Goal: Navigation & Orientation: Find specific page/section

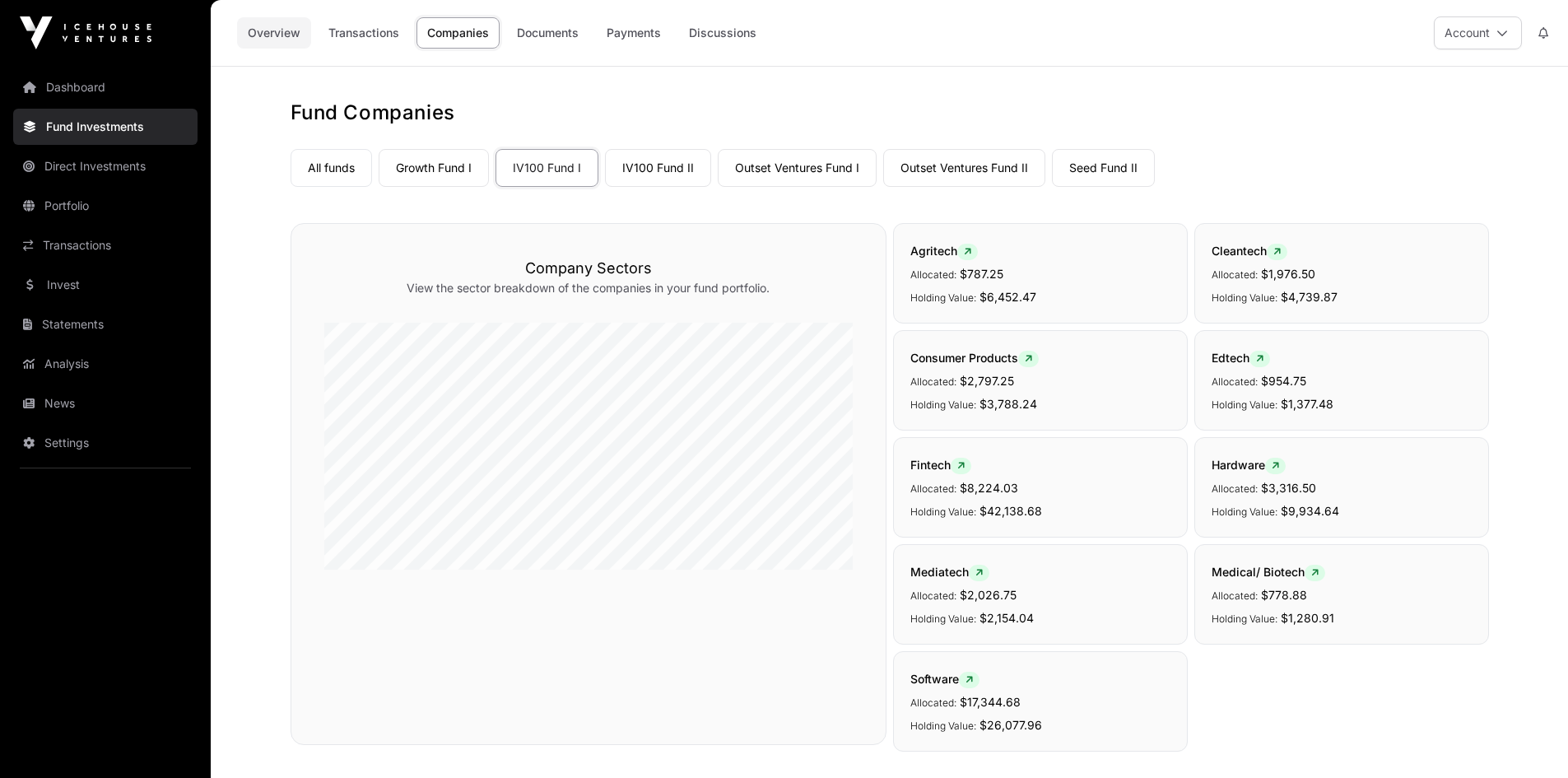
click at [261, 26] on link "Overview" at bounding box center [274, 33] width 74 height 31
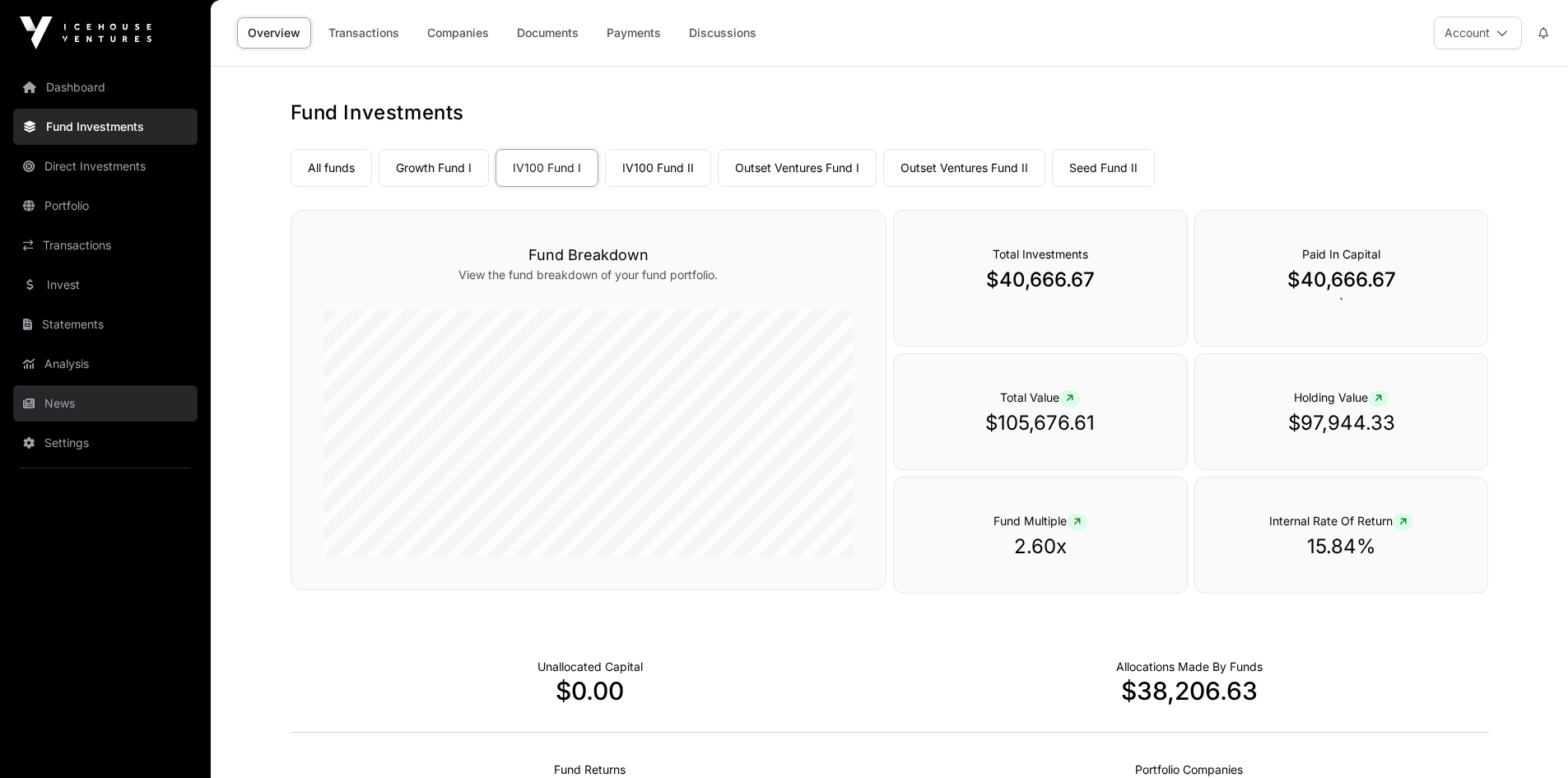
click at [53, 402] on link "News" at bounding box center [105, 403] width 184 height 36
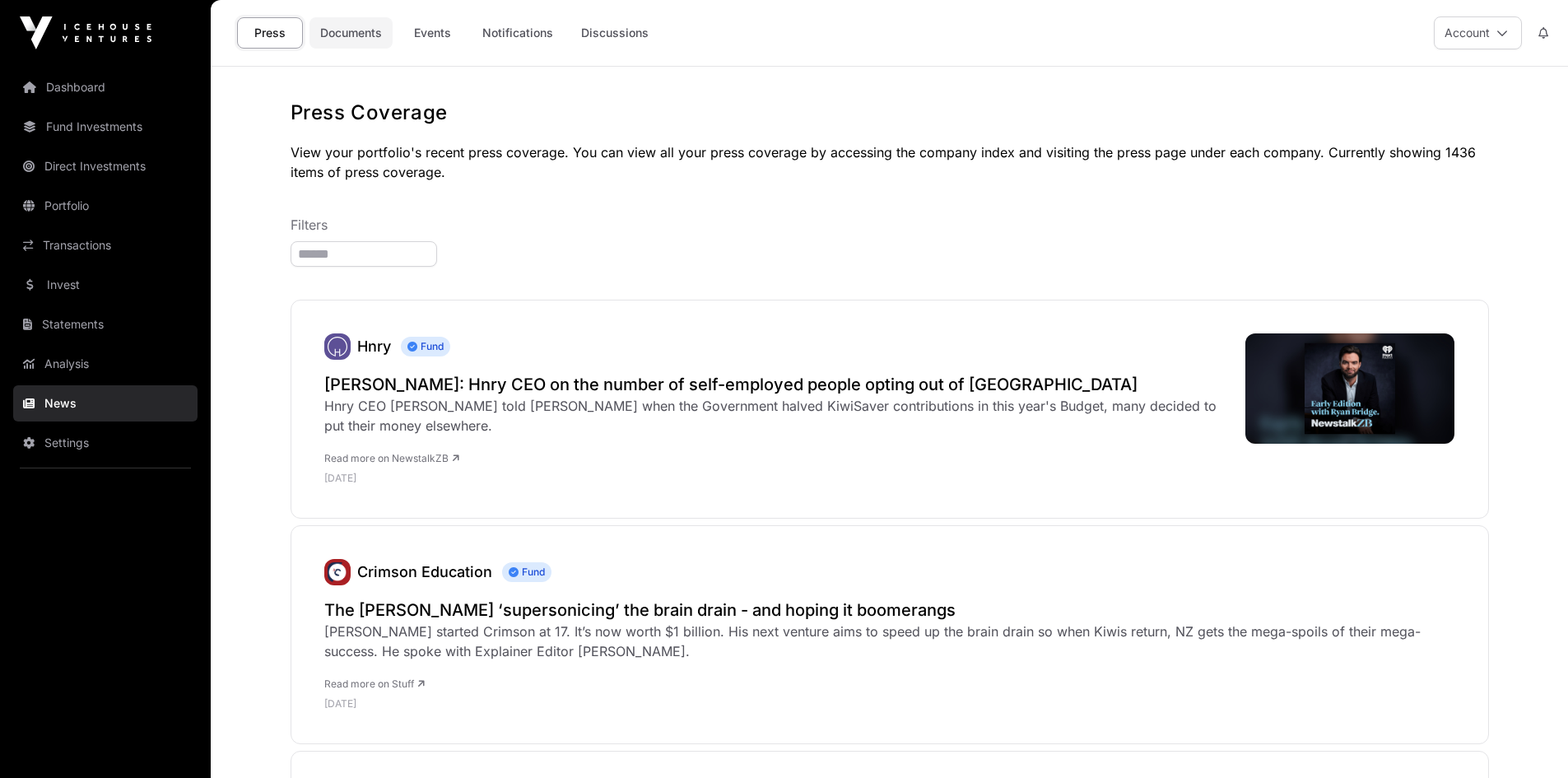
click at [357, 30] on link "Documents" at bounding box center [351, 33] width 83 height 31
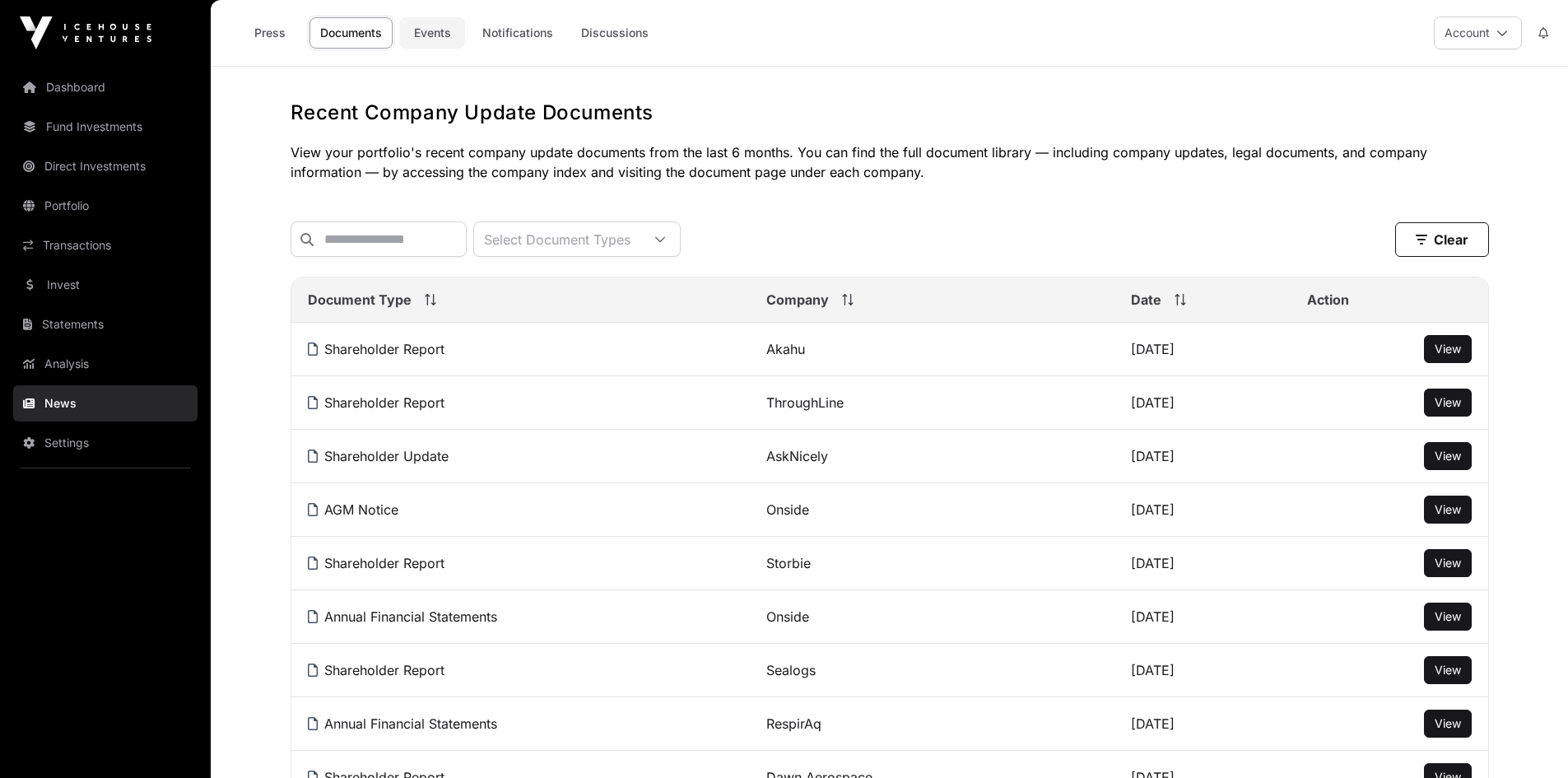
click at [444, 31] on link "Events" at bounding box center [432, 33] width 65 height 31
